Goal: Task Accomplishment & Management: Use online tool/utility

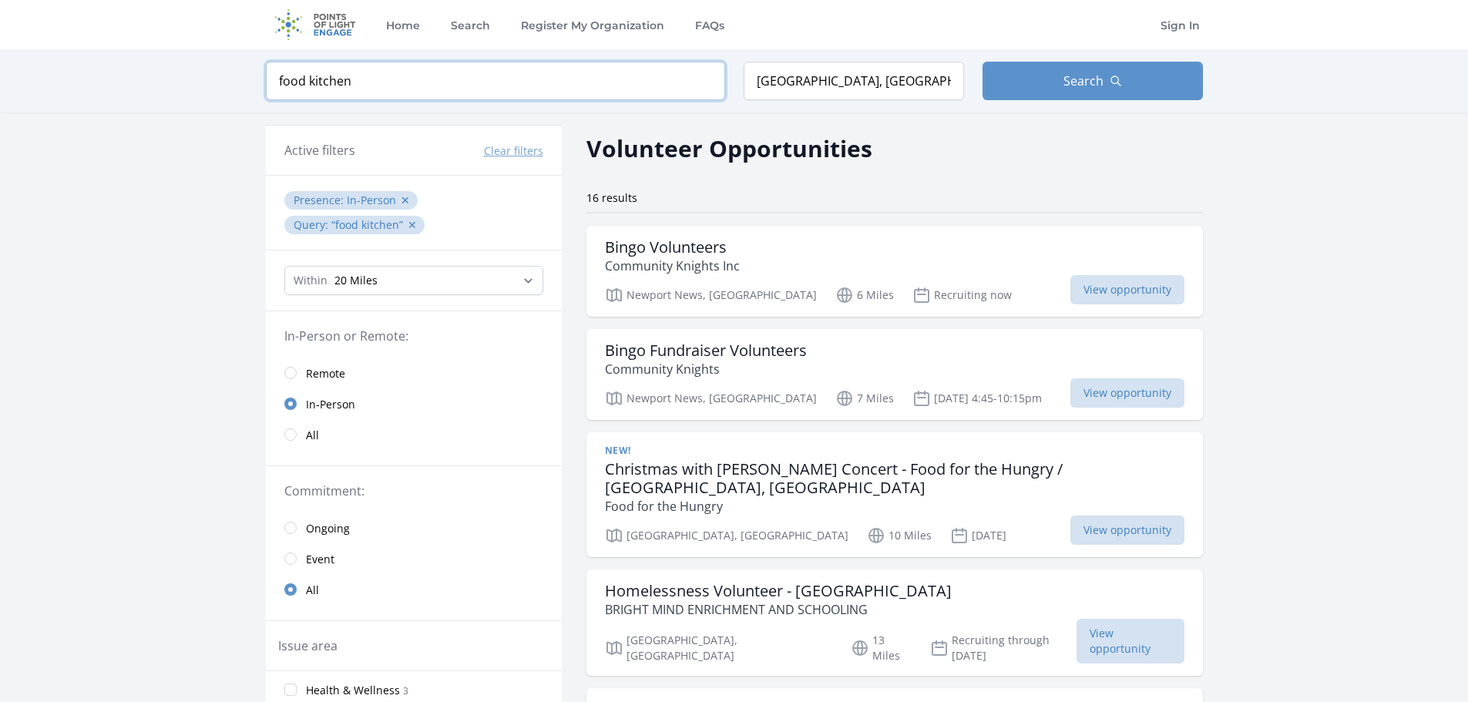
drag, startPoint x: 429, startPoint y: 72, endPoint x: 182, endPoint y: 59, distance: 247.0
click at [182, 59] on div "Keyword food kitchen Location Newport News, VA 23608, USA Search" at bounding box center [734, 80] width 1468 height 63
type input "puppy"
click button "submit" at bounding box center [0, 0] width 0 height 0
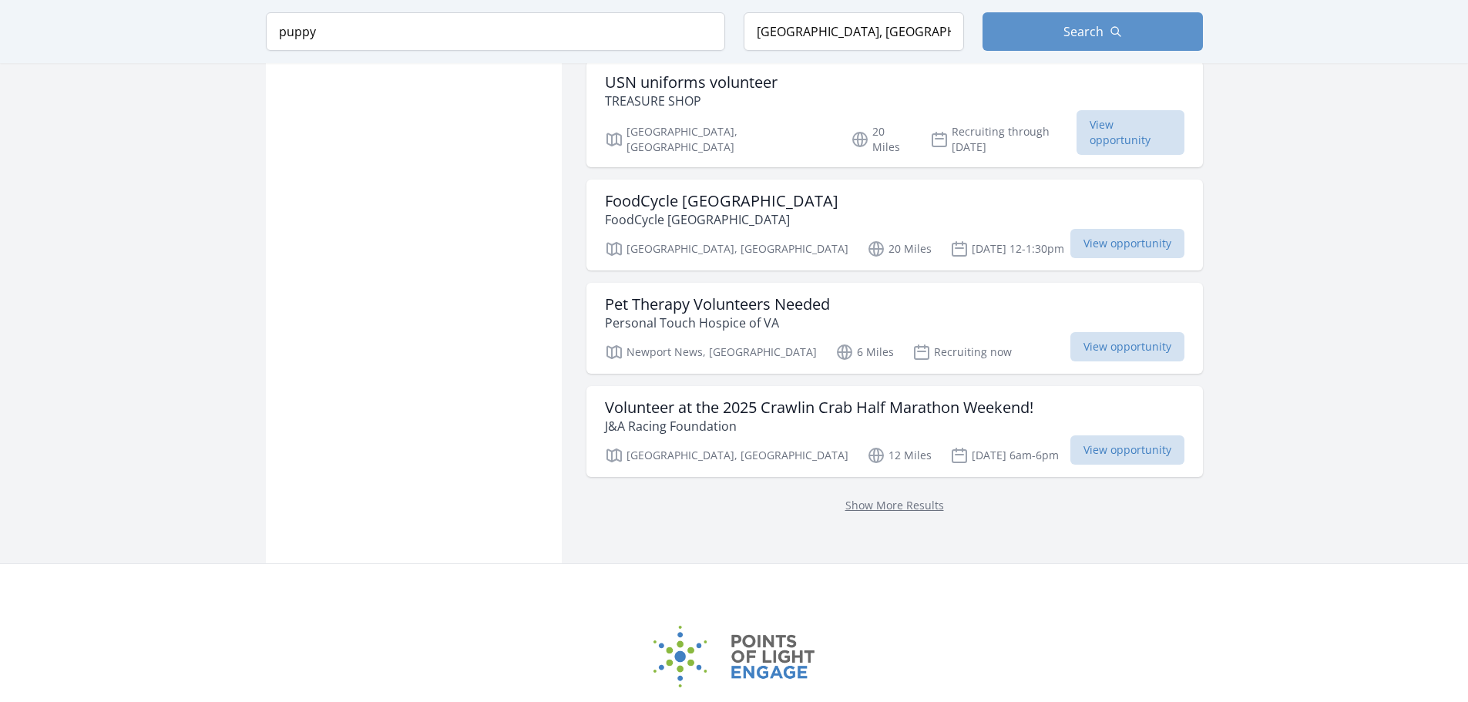
scroll to position [1465, 0]
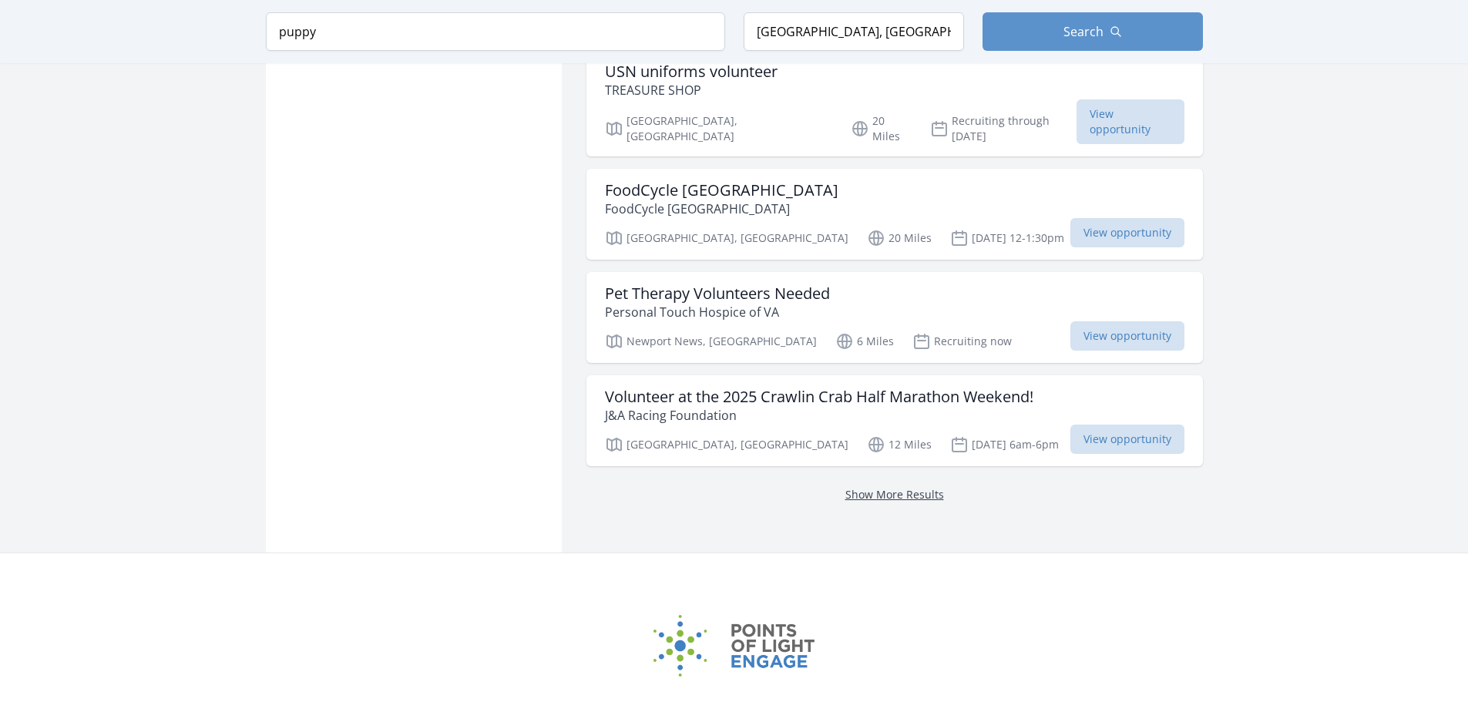
click at [846, 487] on link "Show More Results" at bounding box center [895, 494] width 99 height 15
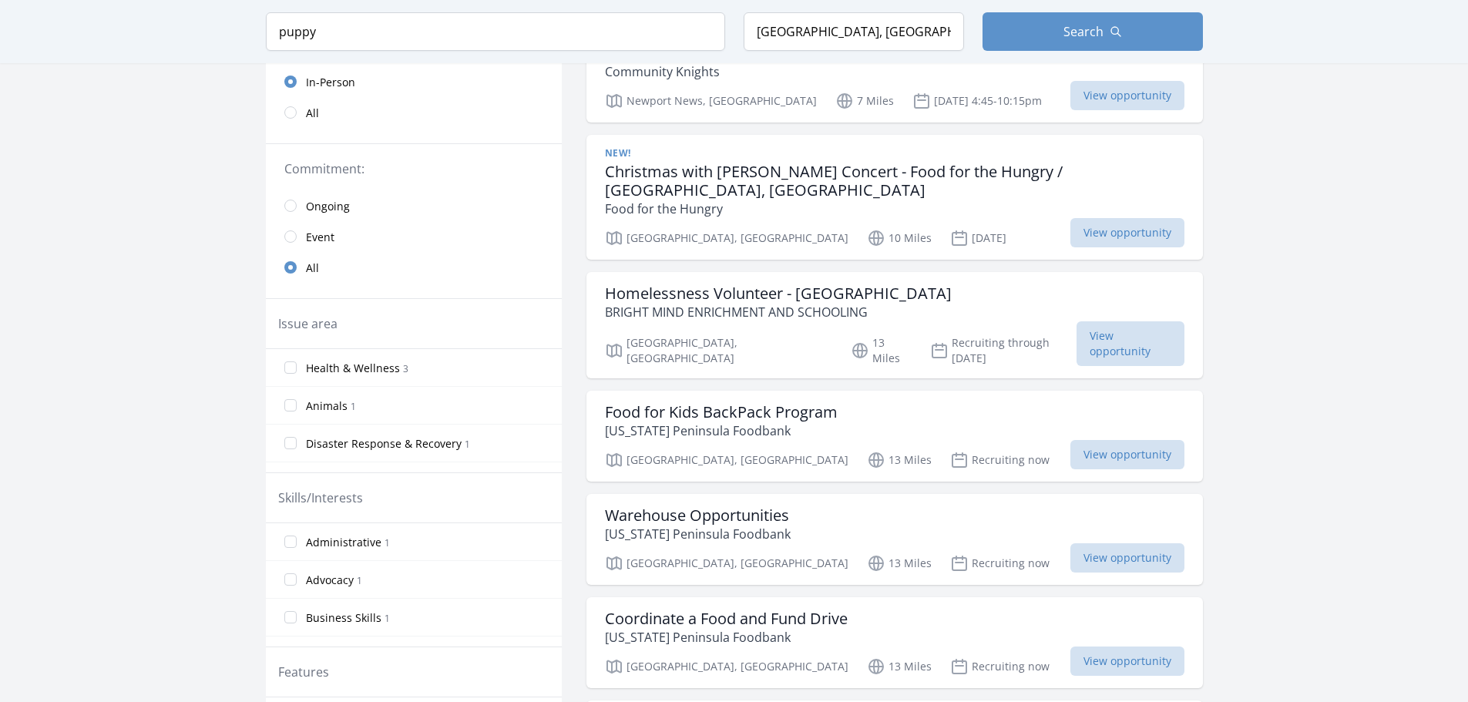
scroll to position [77, 0]
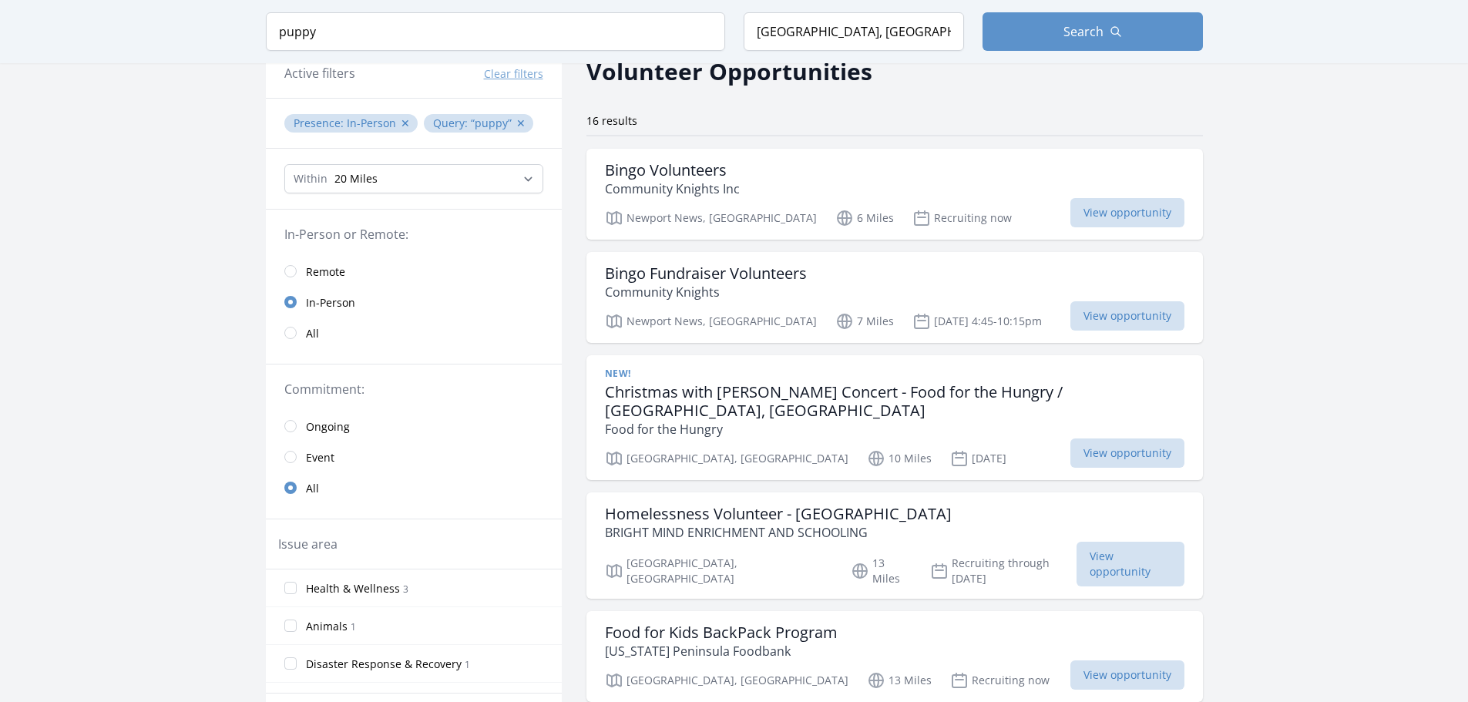
click at [297, 331] on link "All" at bounding box center [414, 333] width 296 height 31
click at [288, 331] on input "radio" at bounding box center [290, 333] width 12 height 12
click at [292, 335] on input "radio" at bounding box center [290, 333] width 12 height 12
click at [291, 335] on input "radio" at bounding box center [290, 333] width 12 height 12
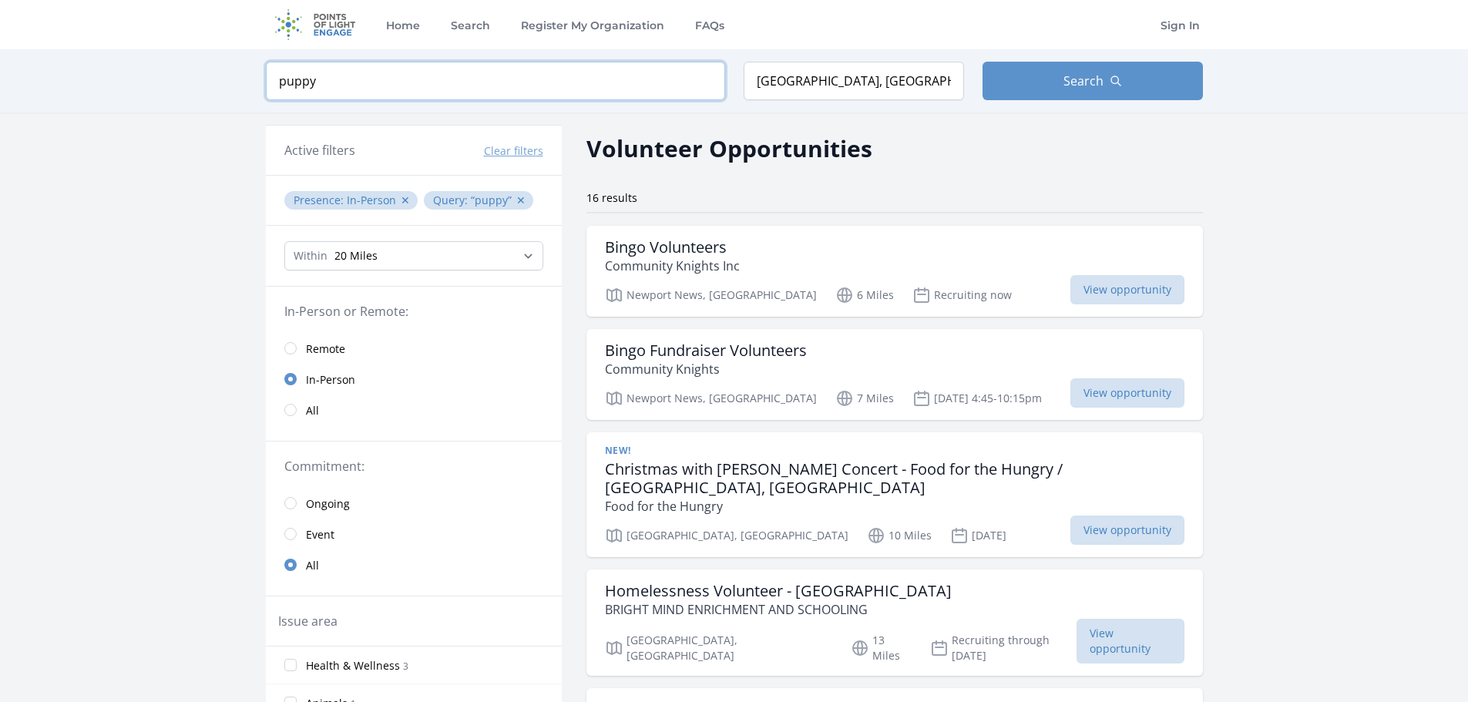
click at [393, 79] on input "puppy" at bounding box center [495, 81] width 459 height 39
click at [291, 415] on input "radio" at bounding box center [290, 410] width 12 height 12
click at [292, 412] on input "radio" at bounding box center [290, 410] width 12 height 12
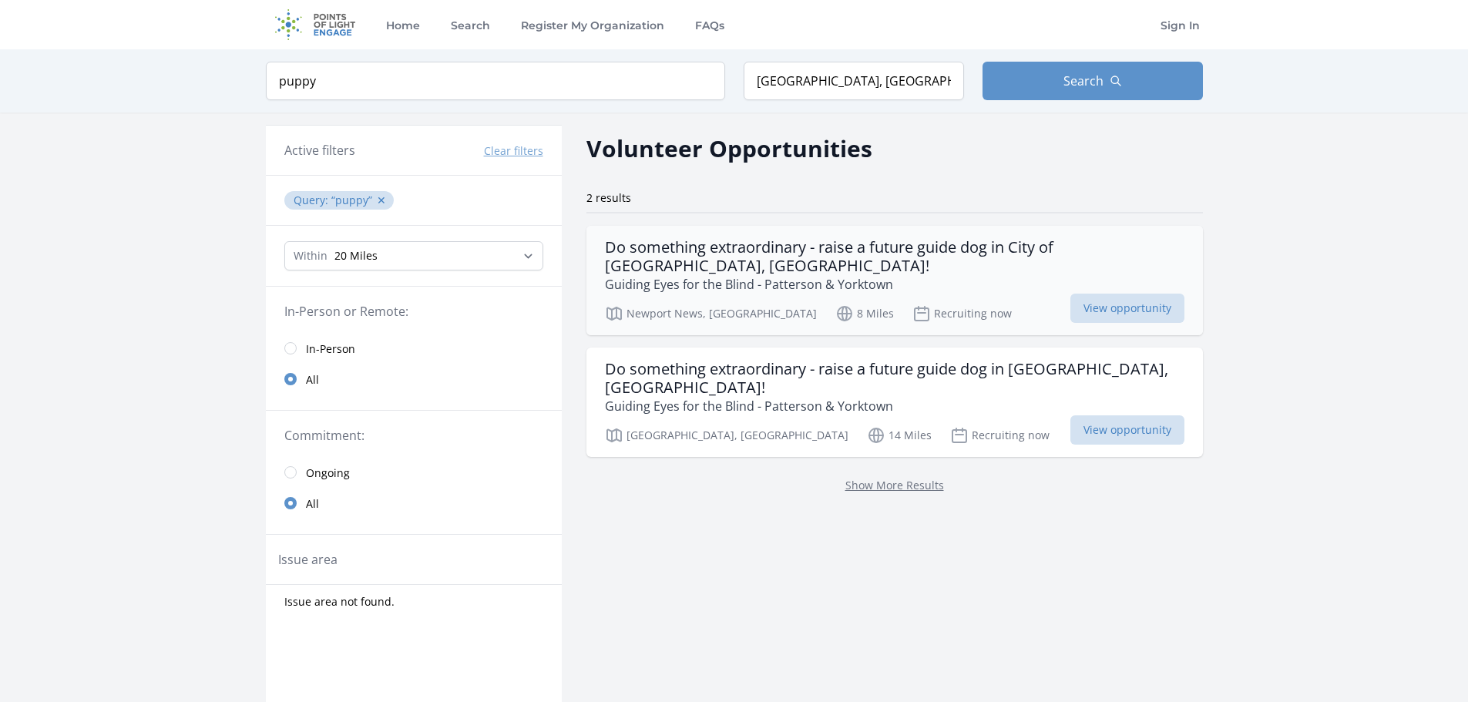
click at [900, 263] on h3 "Do something extraordinary - raise a future guide dog in City of [GEOGRAPHIC_DA…" at bounding box center [895, 256] width 580 height 37
